Goal: Task Accomplishment & Management: Complete application form

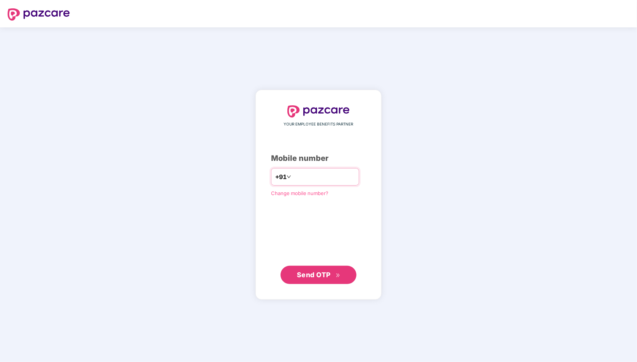
type input "**********"
click at [328, 278] on span "Send OTP" at bounding box center [314, 274] width 34 height 8
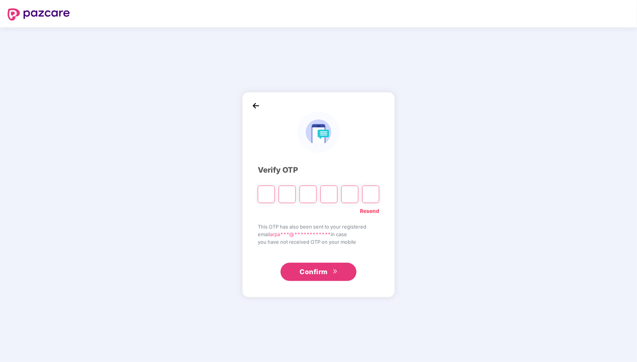
type input "*"
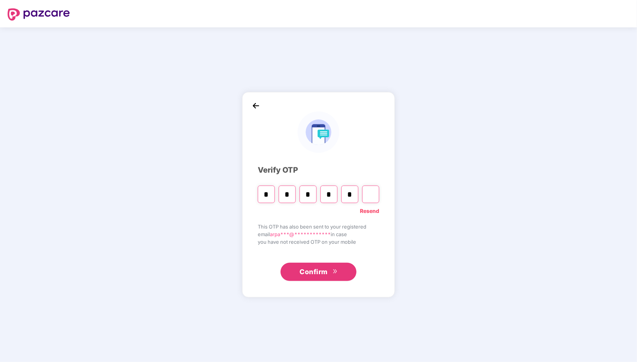
type input "*"
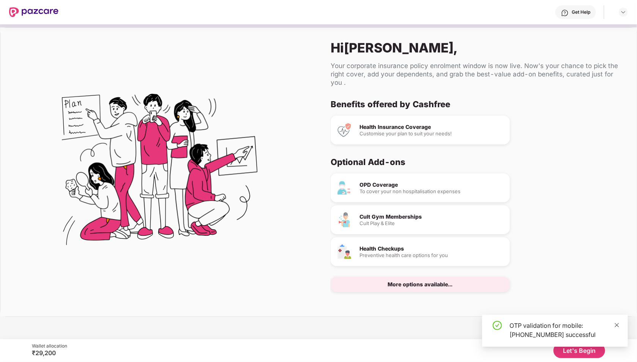
click at [619, 325] on icon "close" at bounding box center [616, 324] width 5 height 5
click at [568, 352] on button "Let's Begin" at bounding box center [580, 350] width 52 height 15
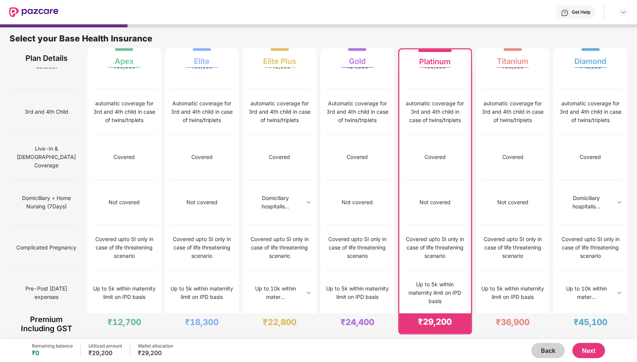
scroll to position [194, 0]
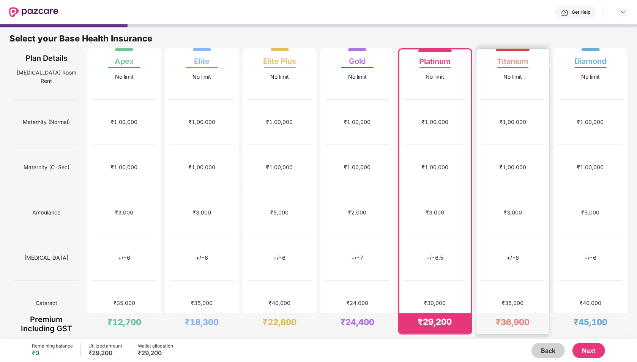
click at [503, 163] on div "₹1,00,000" at bounding box center [513, 167] width 27 height 8
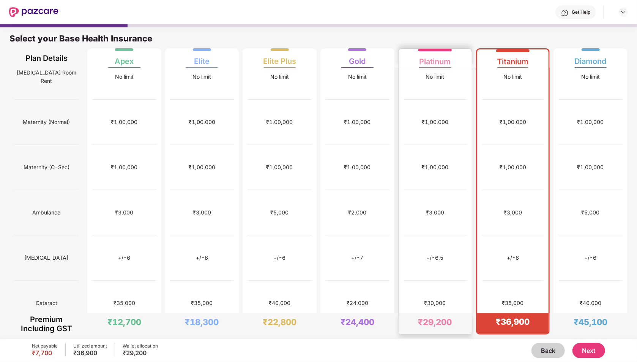
click at [448, 145] on div "₹1,00,000" at bounding box center [435, 167] width 63 height 45
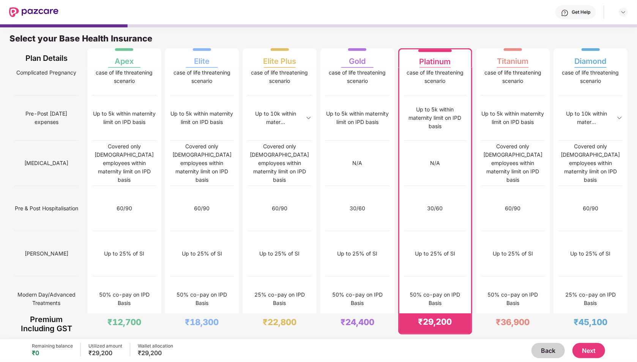
scroll to position [606, 0]
click at [463, 340] on img at bounding box center [463, 343] width 6 height 6
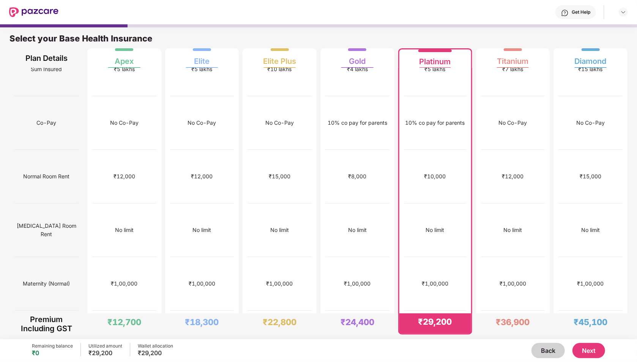
scroll to position [0, 0]
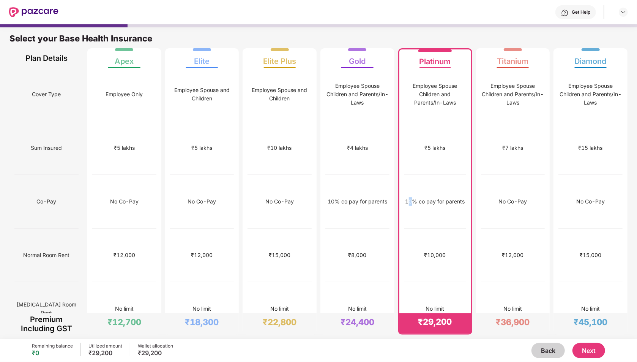
drag, startPoint x: 407, startPoint y: 203, endPoint x: 414, endPoint y: 203, distance: 6.8
click at [414, 203] on div "10% co pay for parents" at bounding box center [436, 201] width 60 height 8
drag, startPoint x: 405, startPoint y: 200, endPoint x: 416, endPoint y: 201, distance: 11.0
click at [416, 201] on div "10% co pay for parents" at bounding box center [436, 201] width 60 height 8
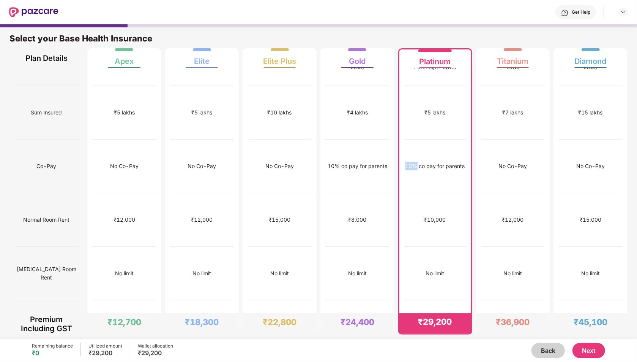
scroll to position [46, 0]
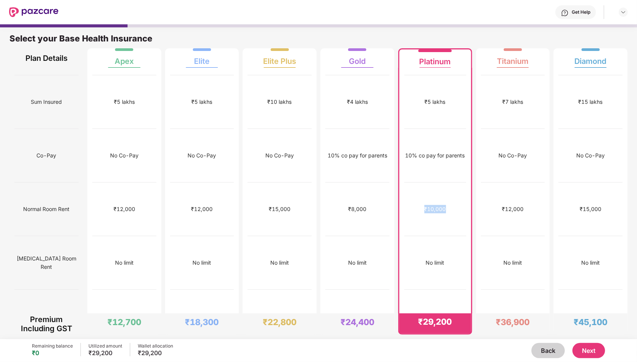
drag, startPoint x: 423, startPoint y: 205, endPoint x: 449, endPoint y: 206, distance: 26.2
click at [449, 206] on div "₹10,000" at bounding box center [435, 209] width 62 height 54
drag, startPoint x: 422, startPoint y: 261, endPoint x: 449, endPoint y: 262, distance: 27.0
click at [449, 262] on div "No limit" at bounding box center [435, 263] width 62 height 54
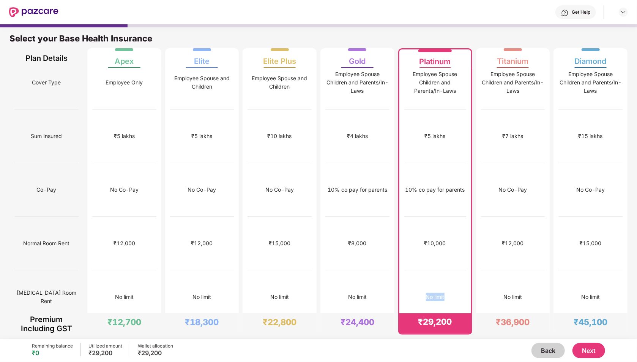
scroll to position [0, 0]
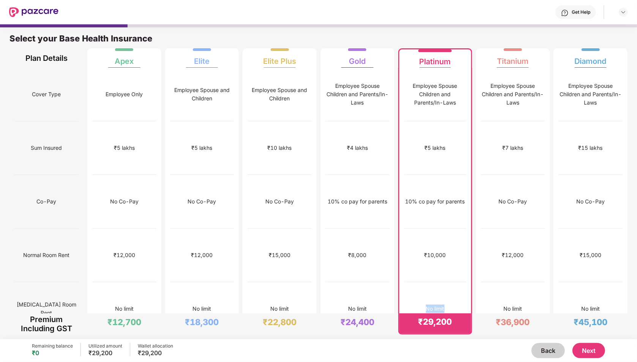
click at [447, 286] on div "No limit" at bounding box center [435, 309] width 62 height 54
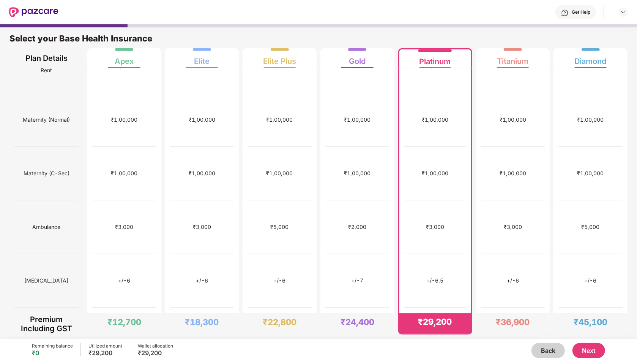
scroll to position [211, 0]
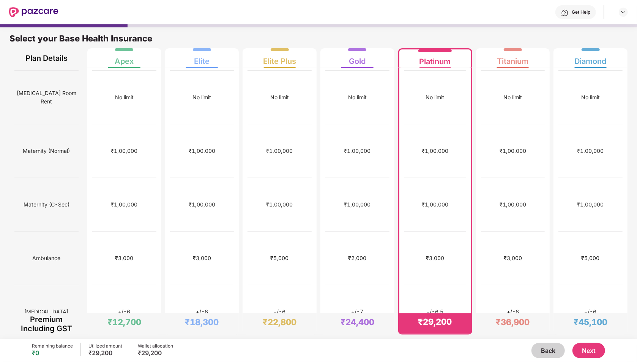
click at [589, 349] on button "Next" at bounding box center [589, 350] width 33 height 15
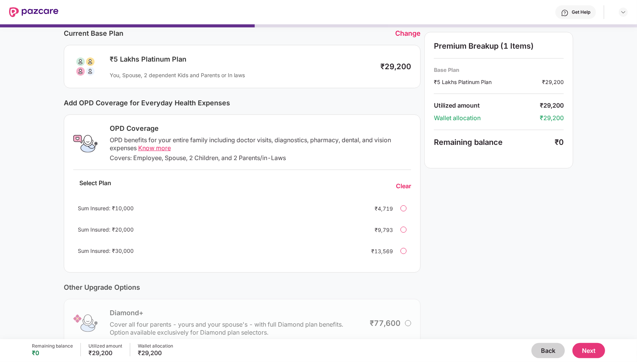
scroll to position [103, 0]
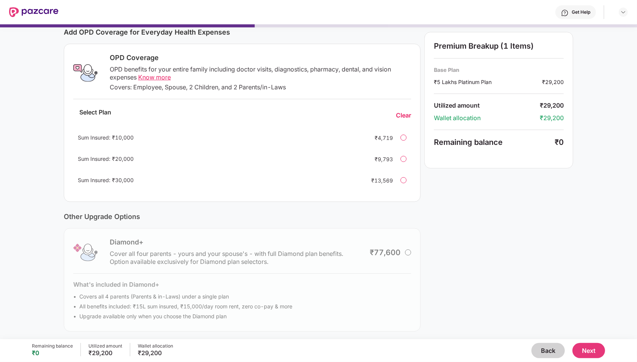
click at [584, 353] on button "Next" at bounding box center [589, 350] width 33 height 15
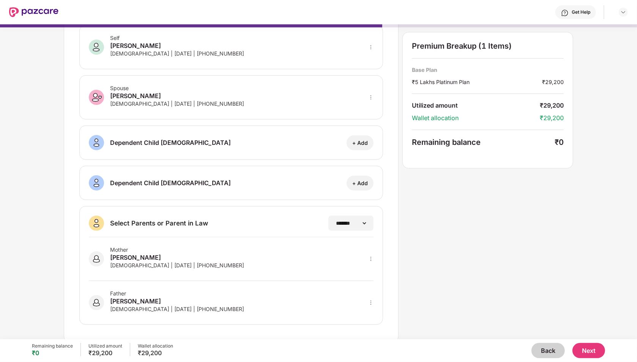
scroll to position [0, 0]
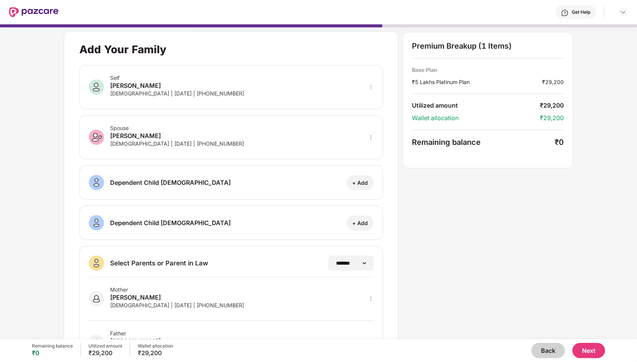
click at [591, 348] on button "Next" at bounding box center [589, 350] width 33 height 15
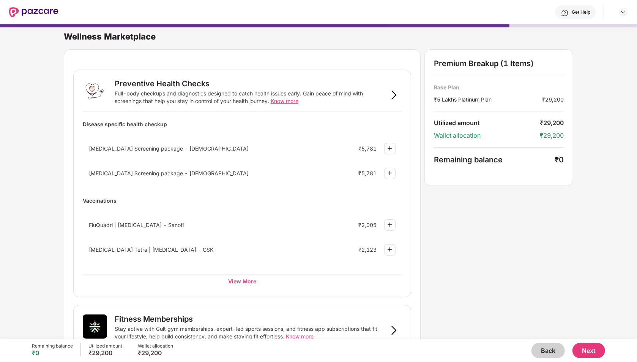
click at [589, 352] on button "Next" at bounding box center [589, 350] width 33 height 15
